Goal: Transaction & Acquisition: Book appointment/travel/reservation

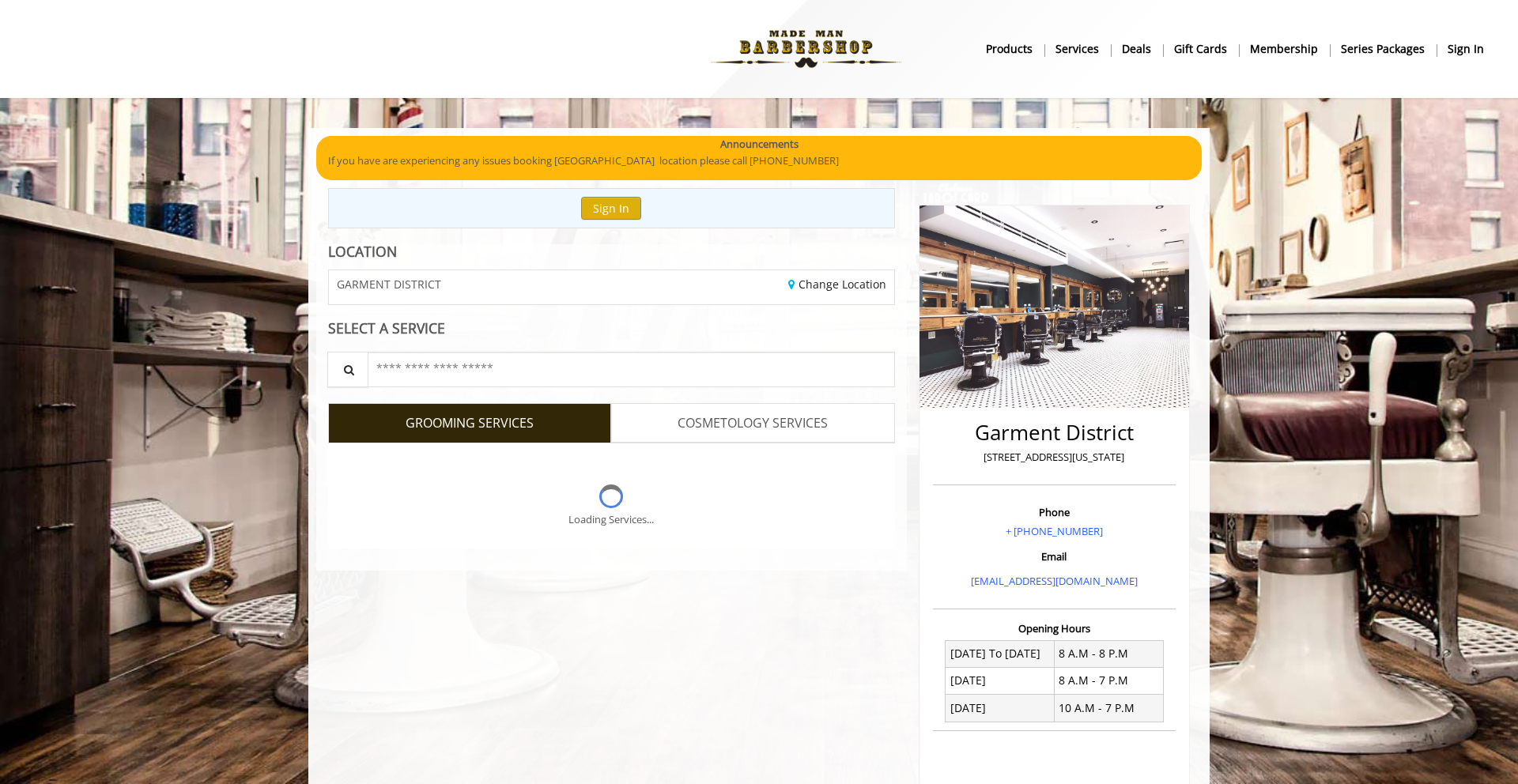
scroll to position [46, 0]
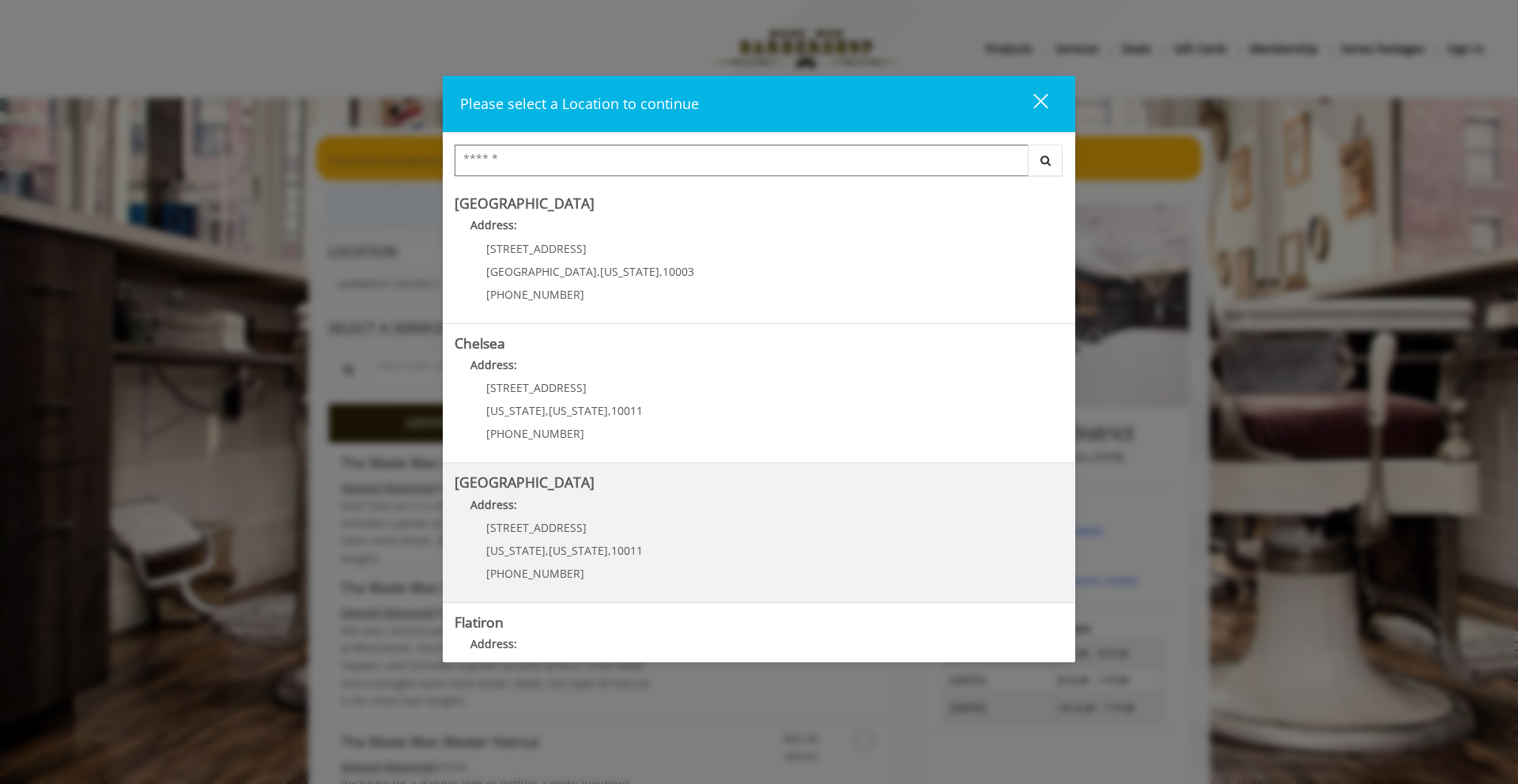
scroll to position [227, 0]
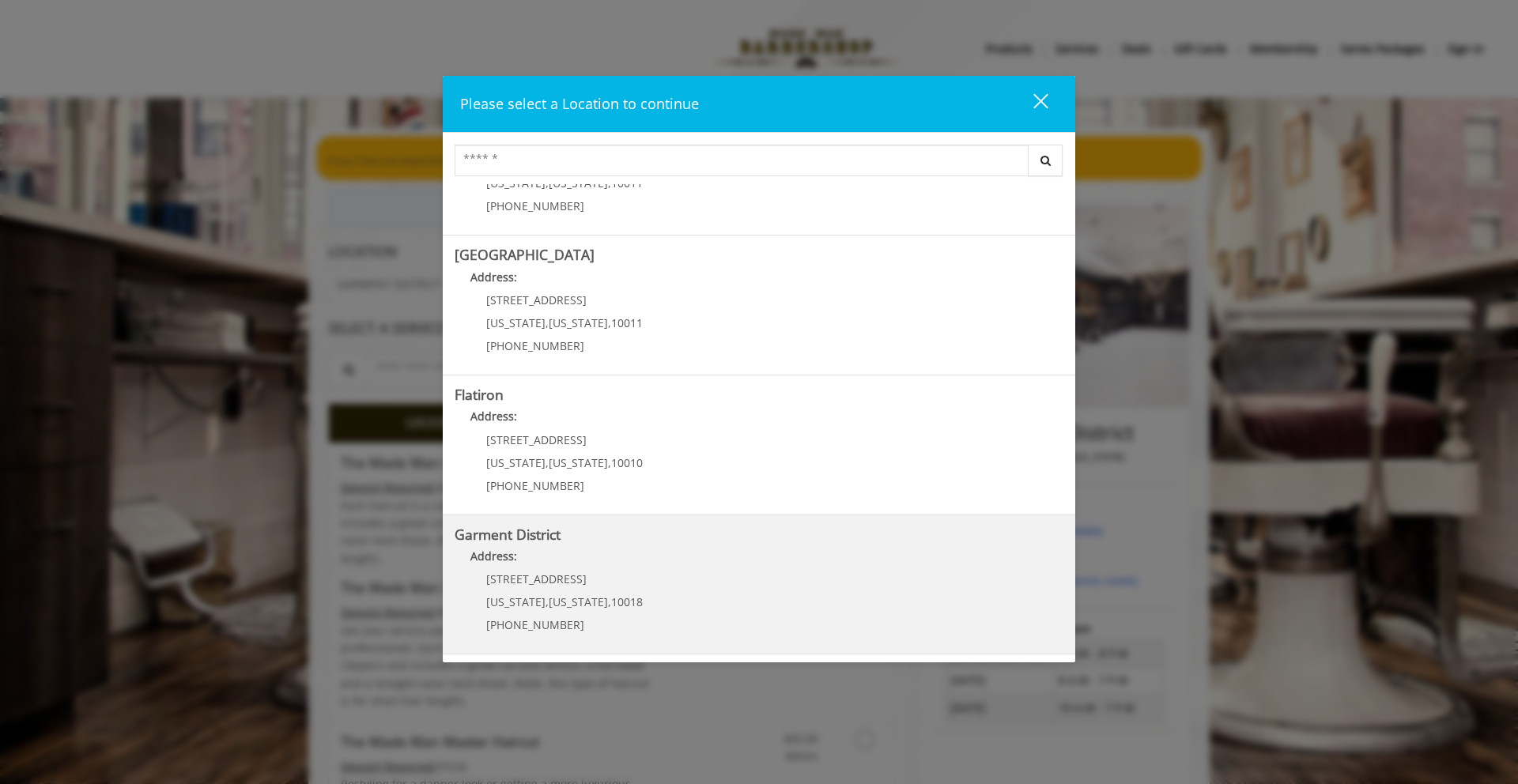
click at [579, 576] on p "[STREET_ADDRESS]" at bounding box center [564, 579] width 156 height 12
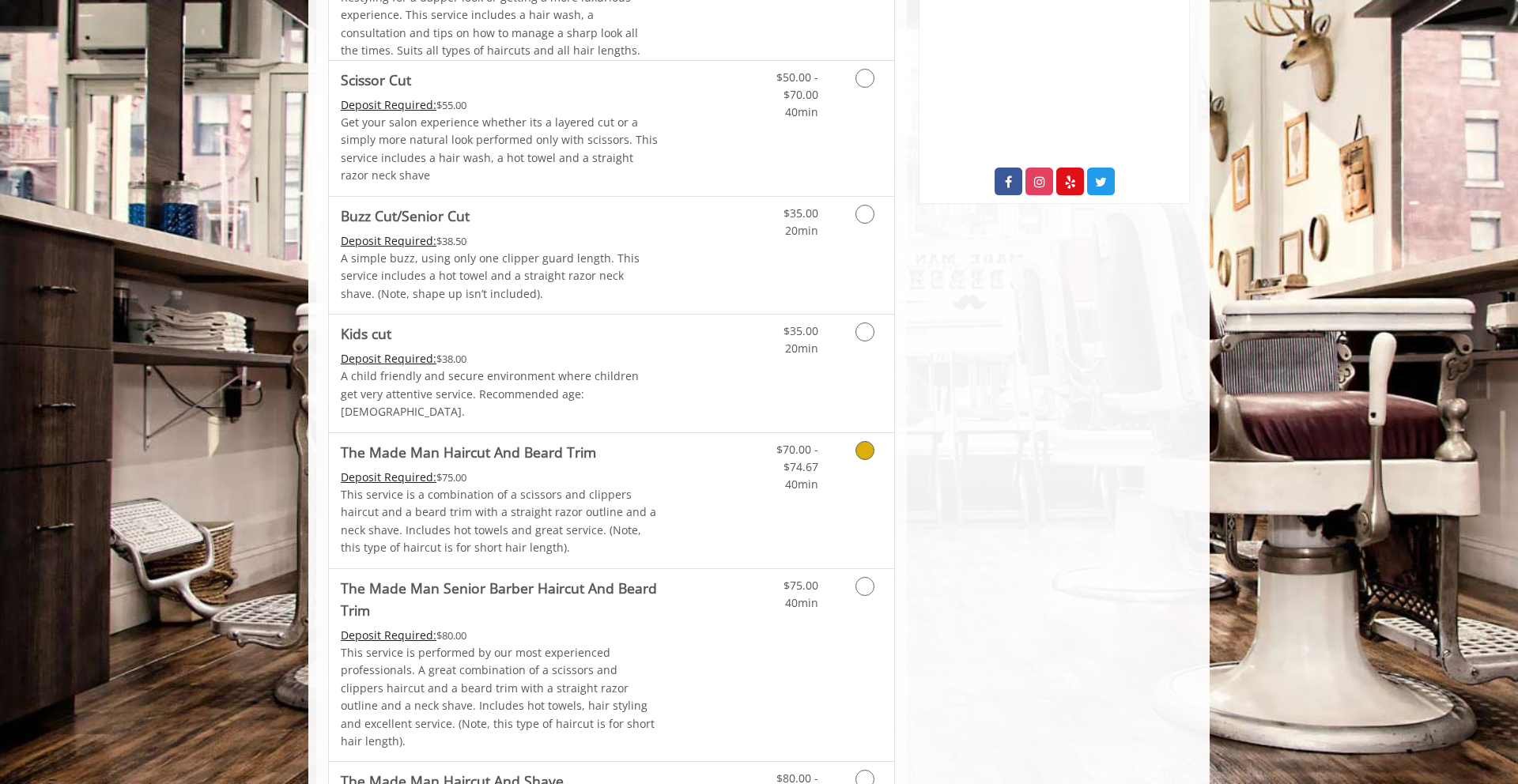
scroll to position [829, 0]
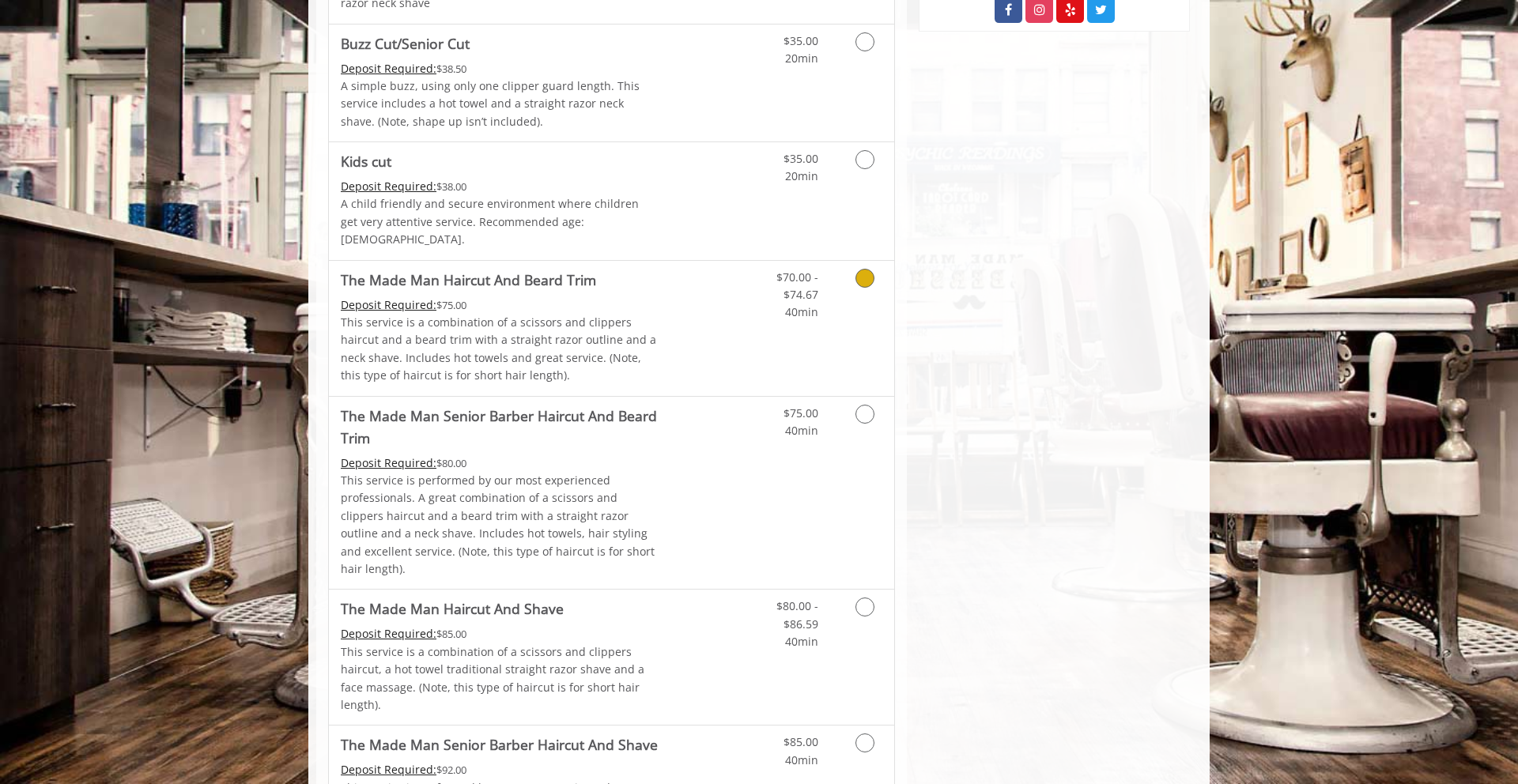
click at [863, 269] on icon "Grooming services" at bounding box center [865, 278] width 19 height 19
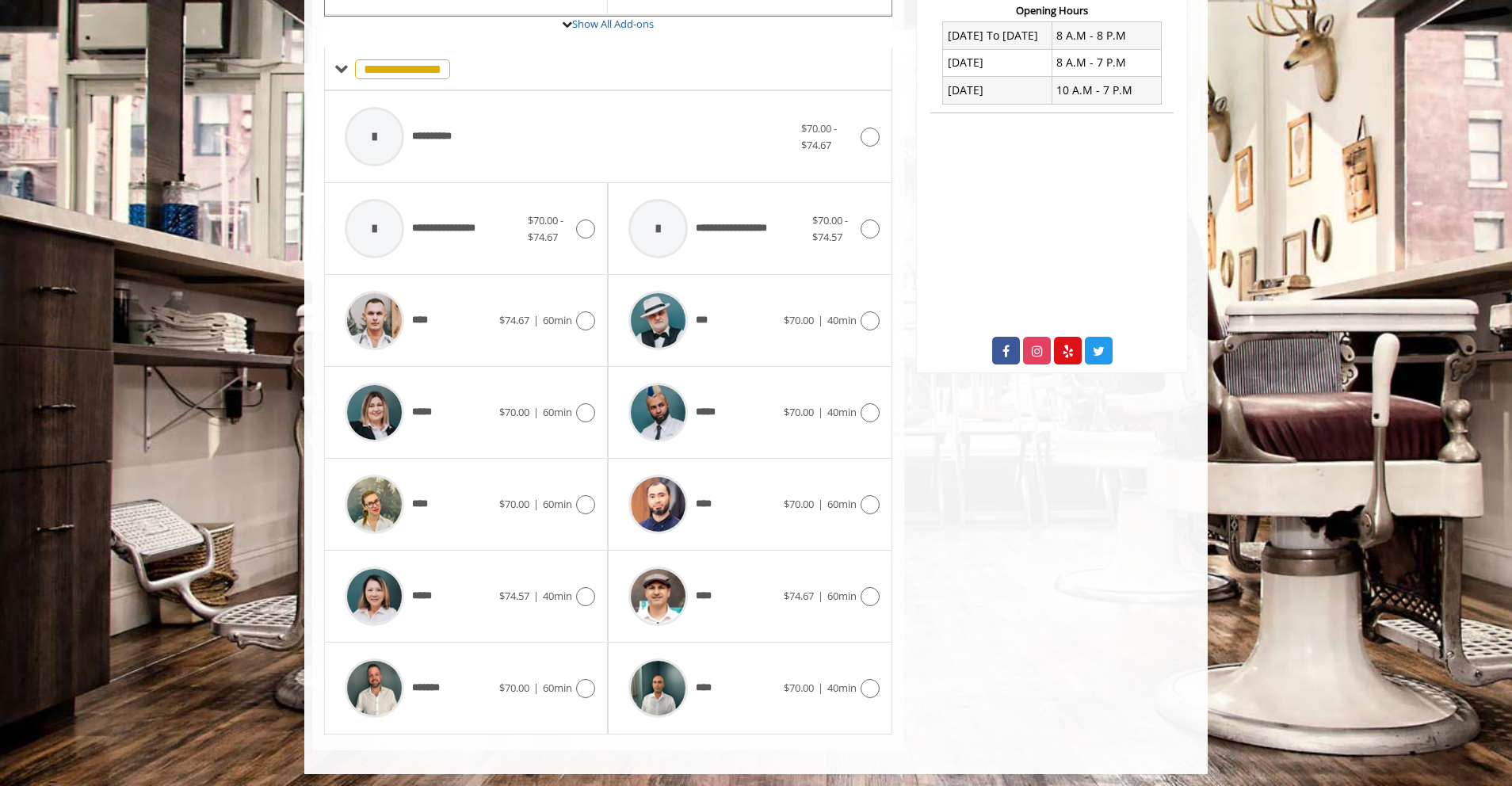
scroll to position [624, 0]
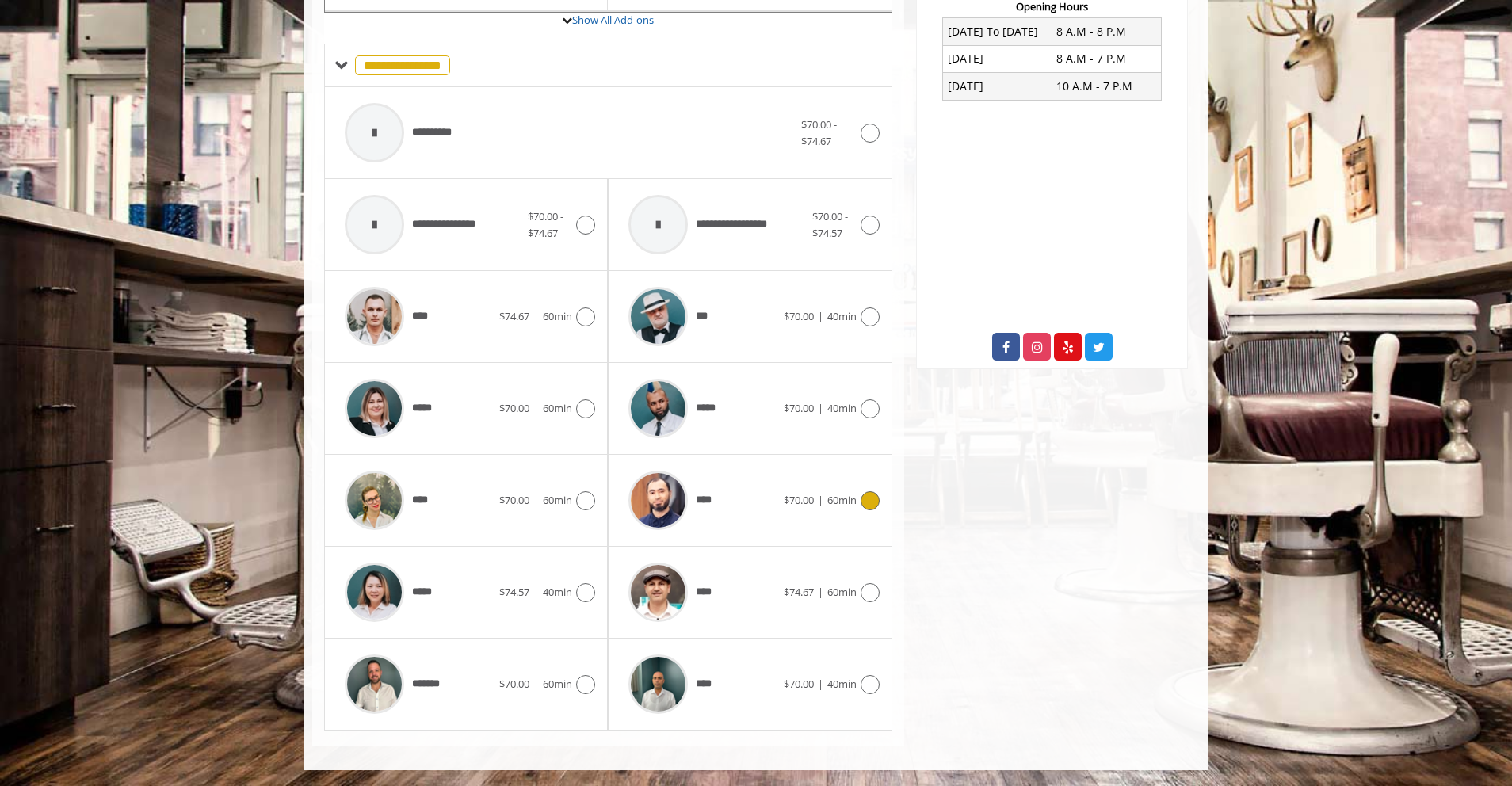
click at [871, 503] on icon at bounding box center [870, 501] width 19 height 19
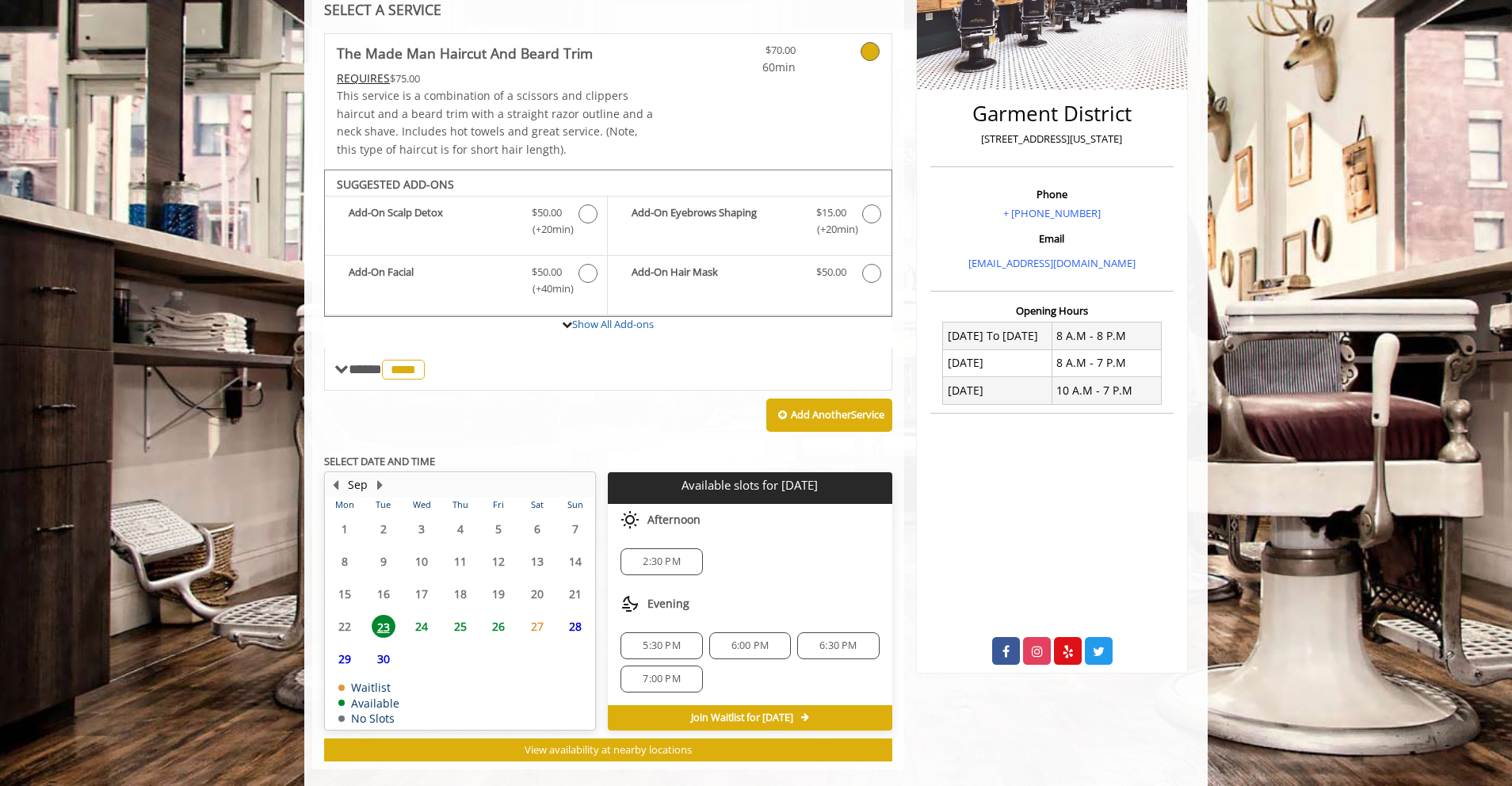
scroll to position [342, 0]
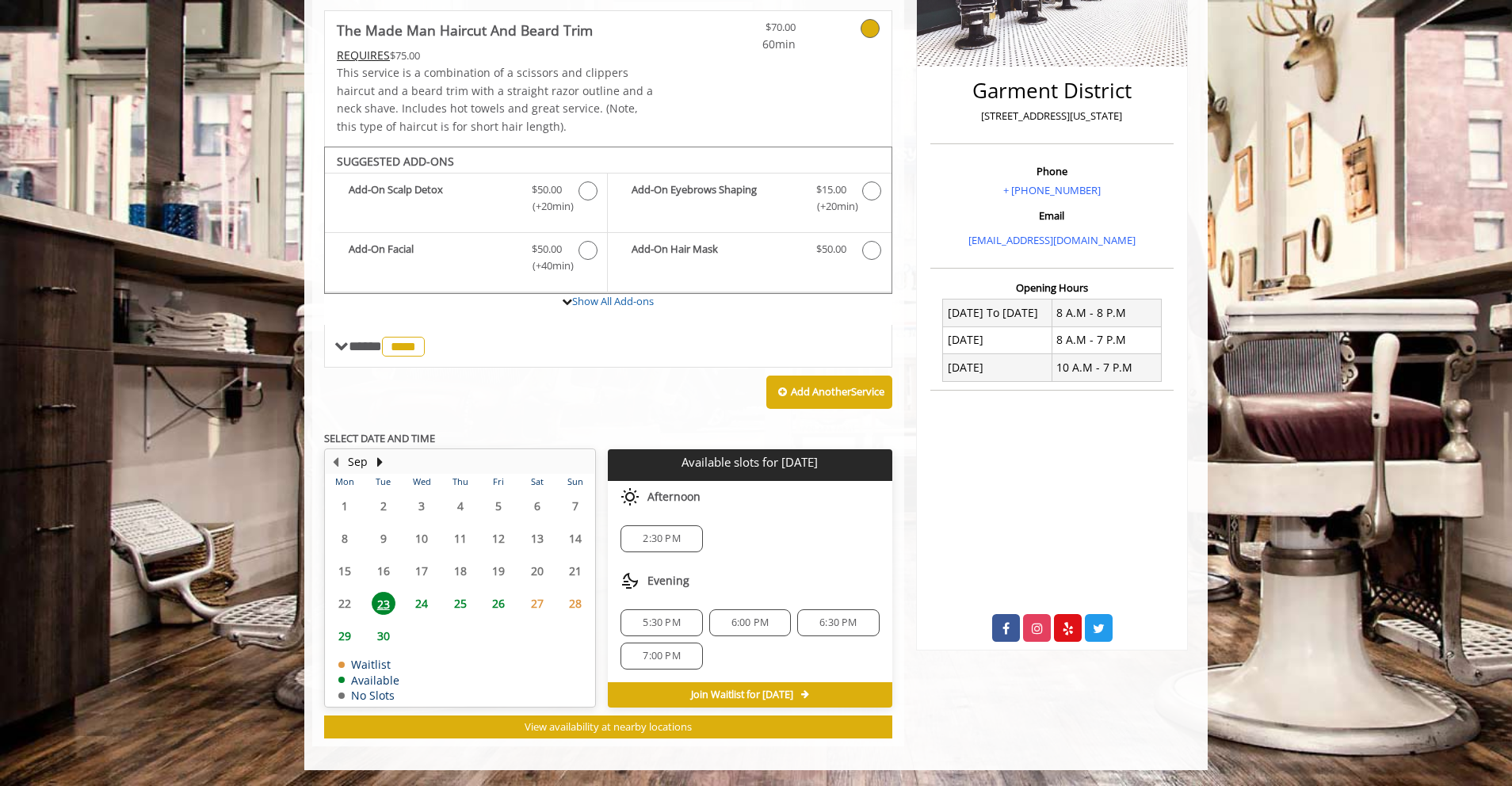
click at [748, 626] on span "6:00 PM" at bounding box center [750, 623] width 37 height 13
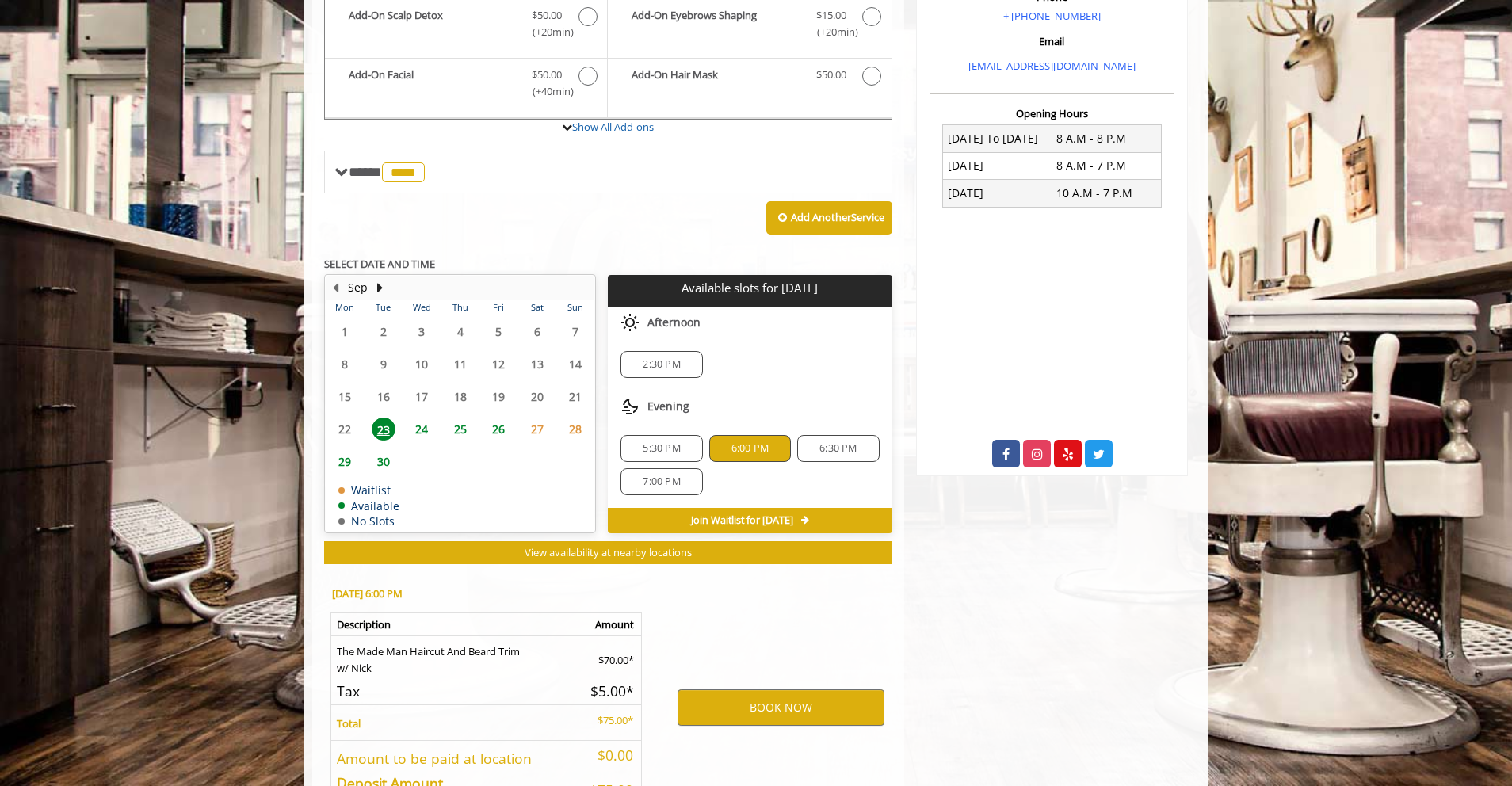
scroll to position [628, 0]
